Goal: Task Accomplishment & Management: Complete application form

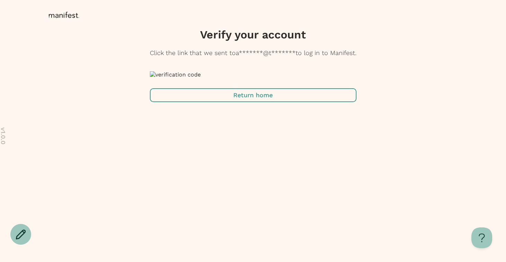
click at [258, 102] on span "button" at bounding box center [253, 95] width 206 height 14
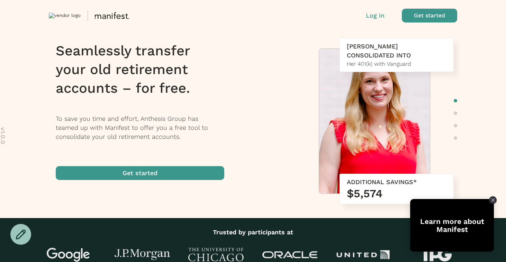
click at [377, 14] on p "Log in" at bounding box center [375, 15] width 19 height 9
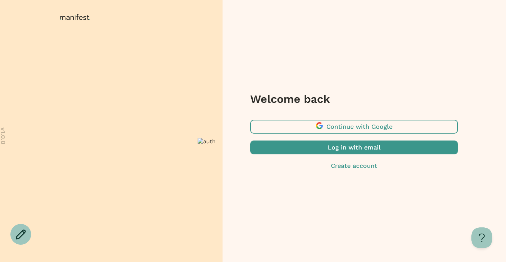
click at [346, 150] on span "button" at bounding box center [353, 147] width 207 height 14
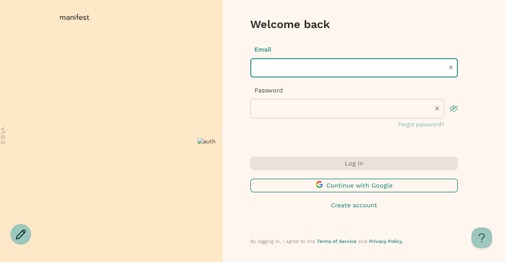
click at [287, 63] on input "text" at bounding box center [353, 67] width 207 height 19
type input "**********"
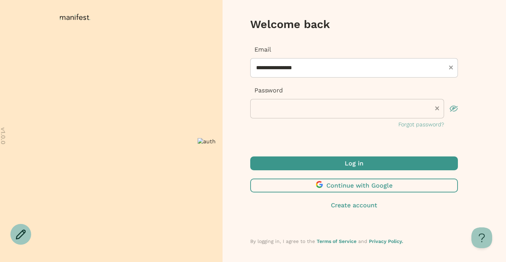
click at [352, 163] on span "submit" at bounding box center [353, 163] width 207 height 14
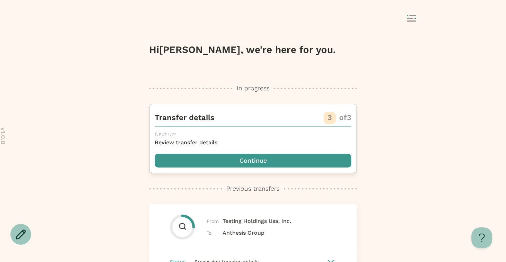
click at [263, 156] on span "button" at bounding box center [253, 161] width 196 height 14
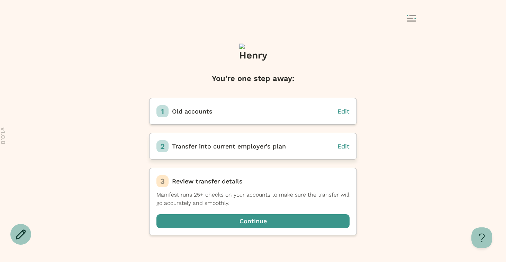
click at [345, 147] on span "Edit" at bounding box center [343, 145] width 12 height 7
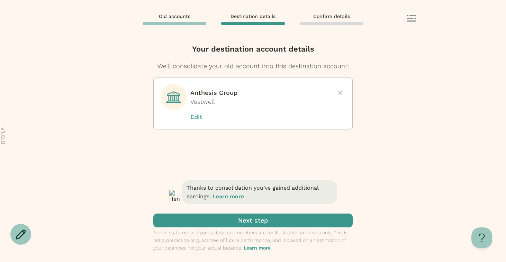
click at [339, 91] on icon at bounding box center [340, 93] width 4 height 4
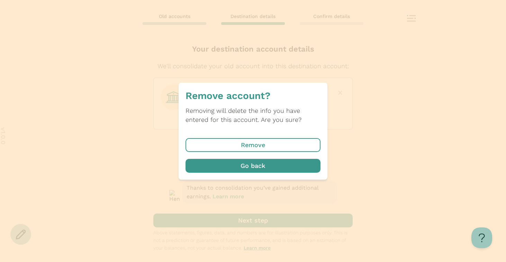
click at [289, 142] on span "button" at bounding box center [252, 145] width 135 height 14
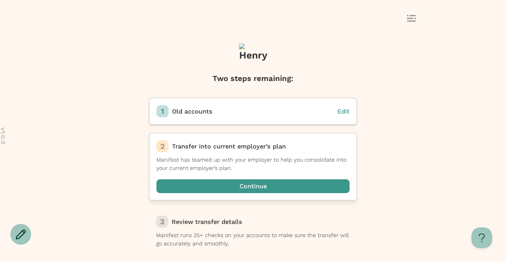
click at [281, 181] on span "button" at bounding box center [252, 186] width 193 height 14
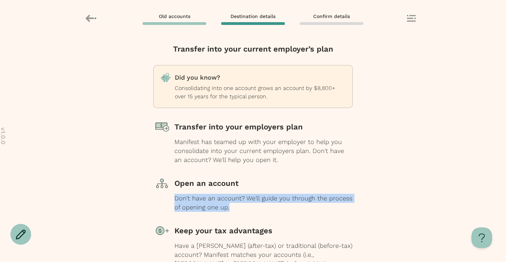
drag, startPoint x: 266, startPoint y: 205, endPoint x: 169, endPoint y: 200, distance: 97.3
click at [169, 200] on div "Open an account Don't have an account? We'll guide you through the process of o…" at bounding box center [252, 193] width 199 height 37
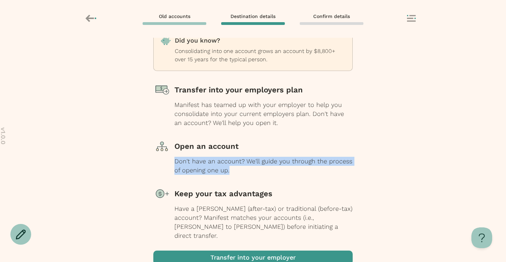
scroll to position [38, 0]
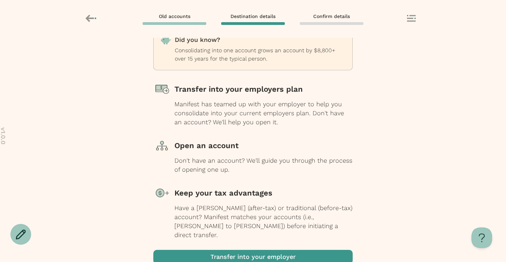
click at [141, 191] on div "Transfer into your current employer’s plan Did you know? Consolidating into one…" at bounding box center [253, 150] width 506 height 224
click at [249, 157] on div "Don't have an account? We'll guide you through the process of opening one up." at bounding box center [263, 165] width 178 height 18
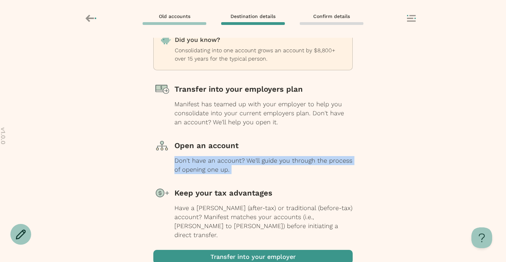
click at [249, 157] on div "Don't have an account? We'll guide you through the process of opening one up." at bounding box center [263, 165] width 178 height 18
copy div "Don't have an account? We'll guide you through the process of opening one up."
click at [259, 167] on div "Don't have an account? We'll guide you through the process of opening one up." at bounding box center [263, 165] width 178 height 18
